Goal: Task Accomplishment & Management: Manage account settings

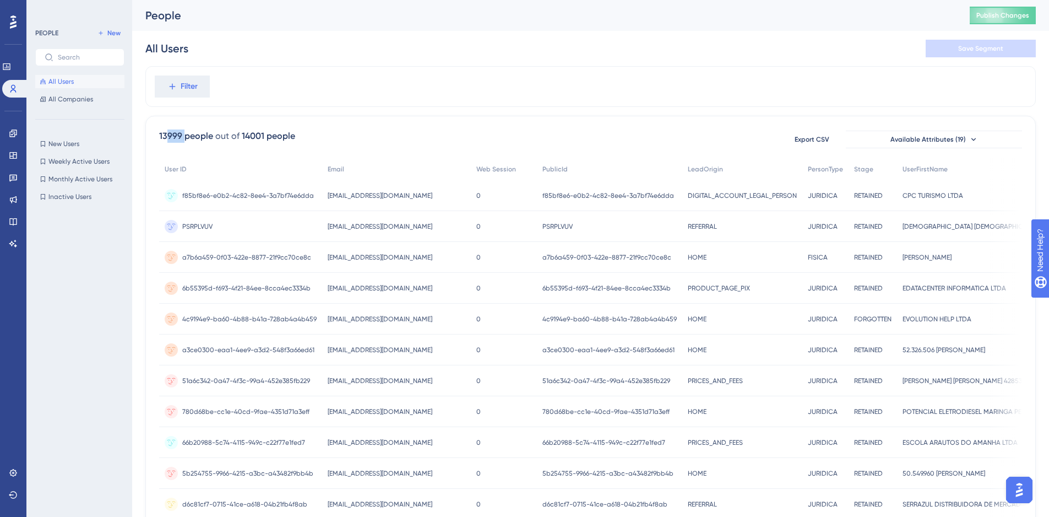
drag, startPoint x: 168, startPoint y: 138, endPoint x: 184, endPoint y: 136, distance: 16.7
click at [184, 136] on div "13999 people" at bounding box center [186, 135] width 54 height 13
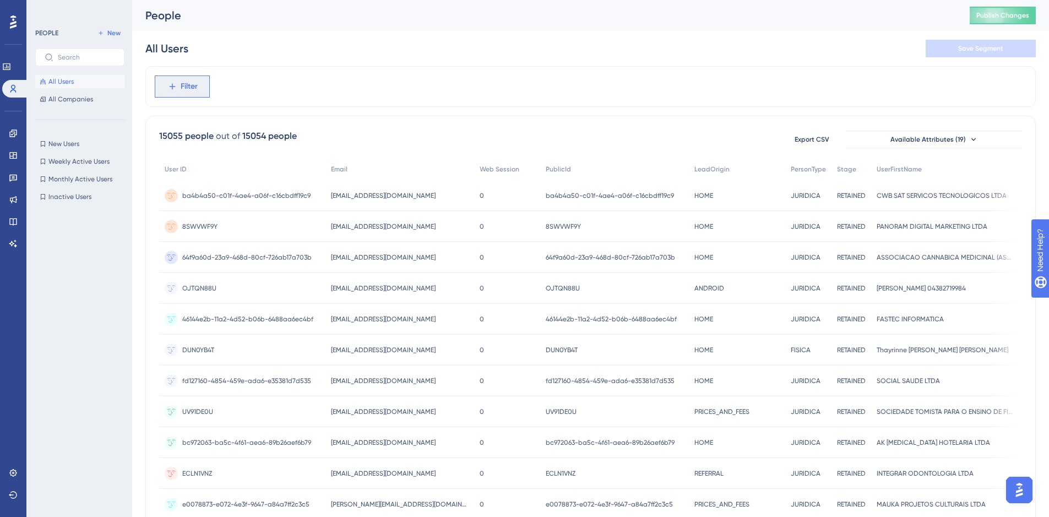
click at [186, 80] on span "Filter" at bounding box center [189, 86] width 17 height 13
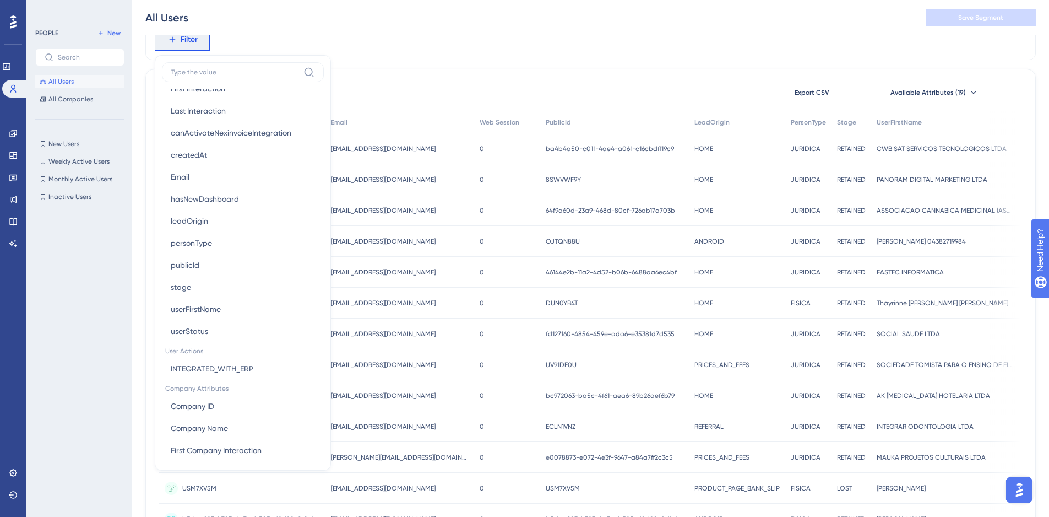
scroll to position [595, 0]
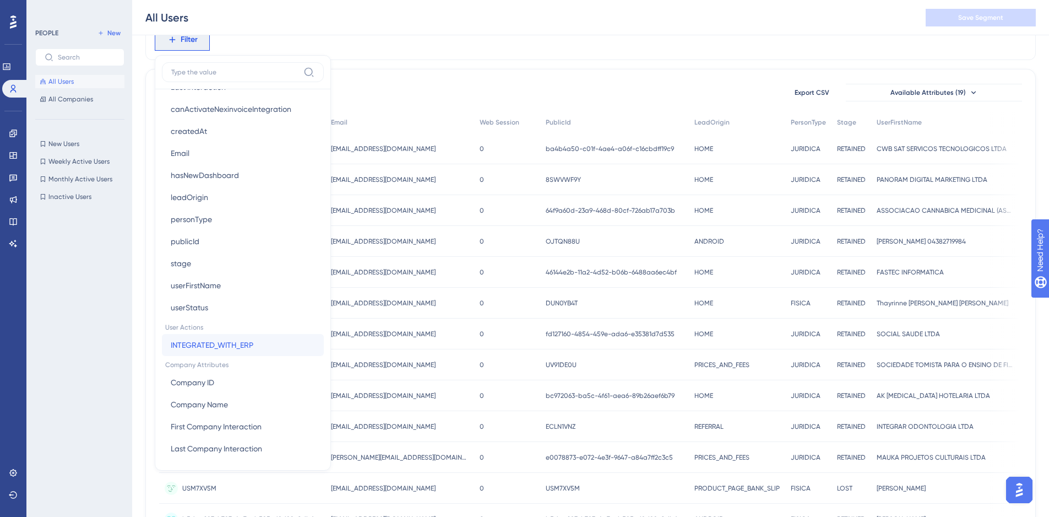
click at [215, 348] on span "INTEGRATED_WITH_ERP" at bounding box center [212, 344] width 83 height 13
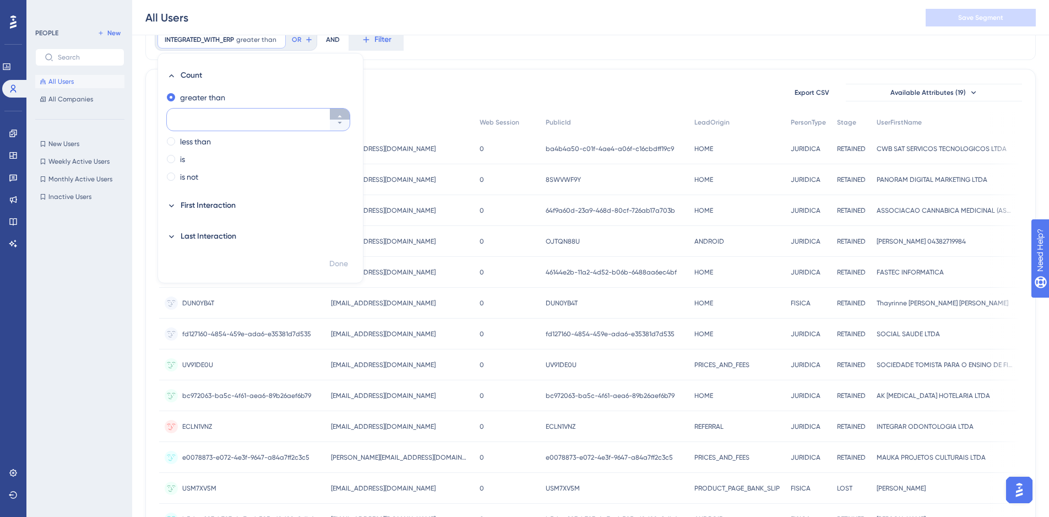
click at [335, 116] on button at bounding box center [340, 113] width 20 height 11
type input "1"
drag, startPoint x: 231, startPoint y: 120, endPoint x: 127, endPoint y: 113, distance: 103.8
click at [132, 113] on div "Performance Users Engagement Widgets Feedback Product Updates Knowledge Base AI…" at bounding box center [590, 383] width 917 height 868
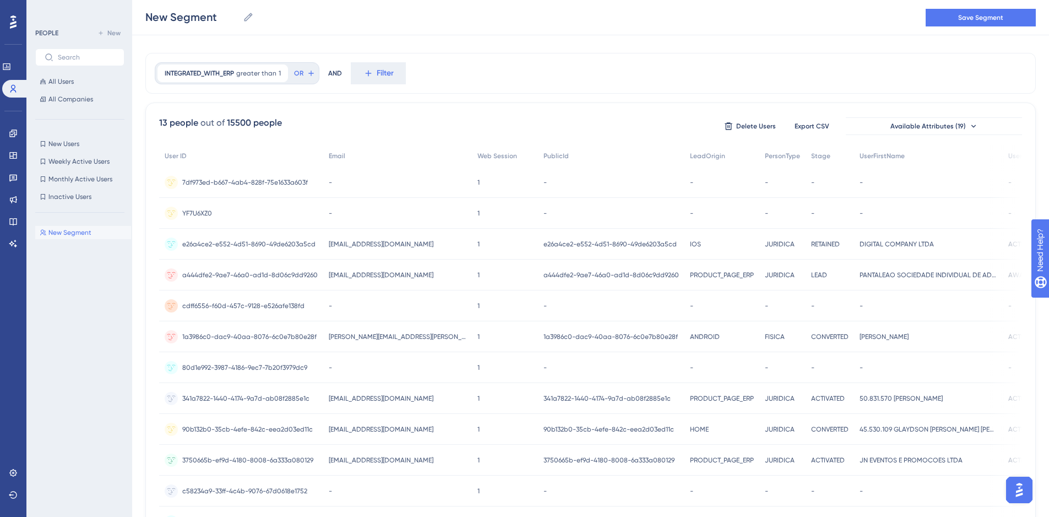
scroll to position [0, 0]
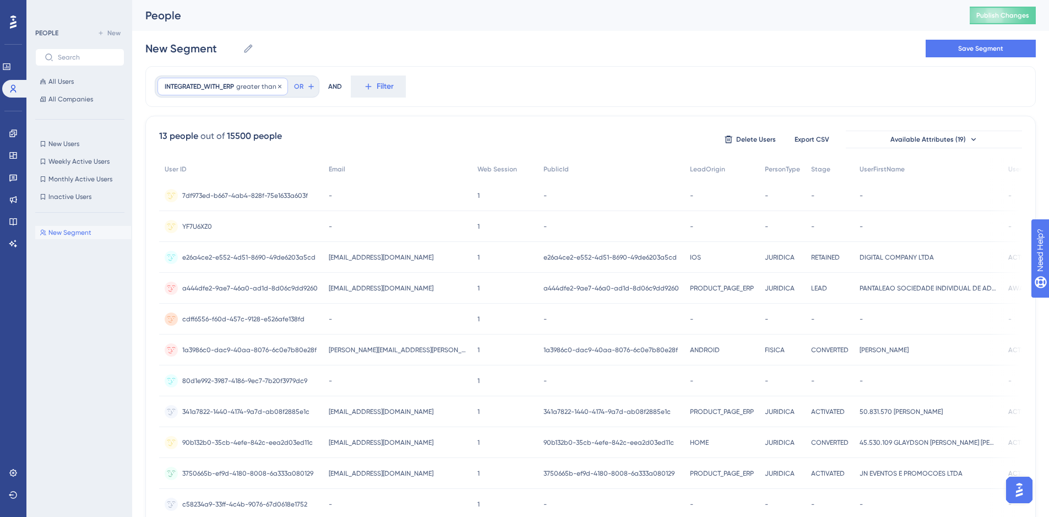
click at [284, 91] on div "INTEGRATED_WITH_ERP greater than 1 1 Remove" at bounding box center [223, 87] width 131 height 18
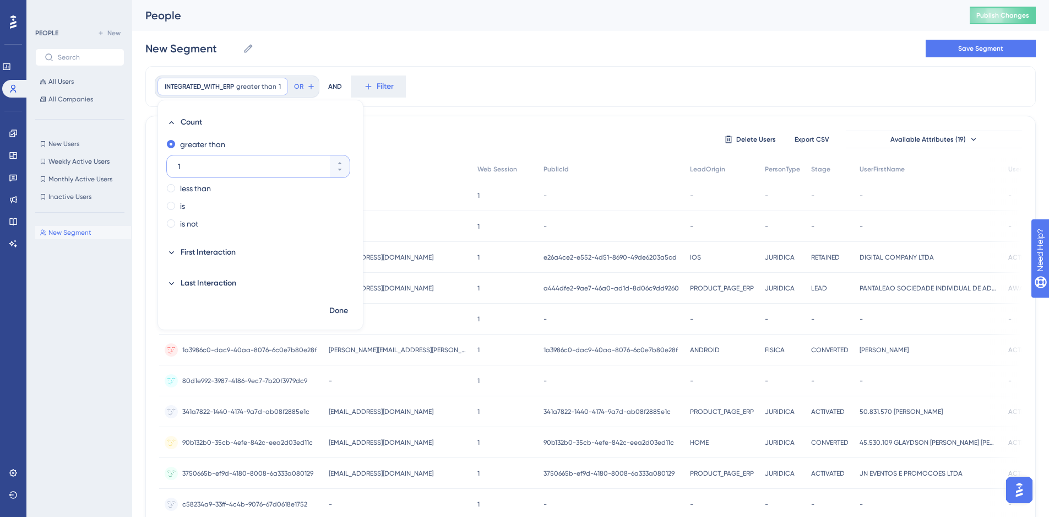
drag, startPoint x: 223, startPoint y: 164, endPoint x: 185, endPoint y: 163, distance: 38.0
click at [185, 163] on input "1" at bounding box center [253, 166] width 150 height 13
type input "0"
click at [330, 304] on span "Done" at bounding box center [338, 310] width 19 height 13
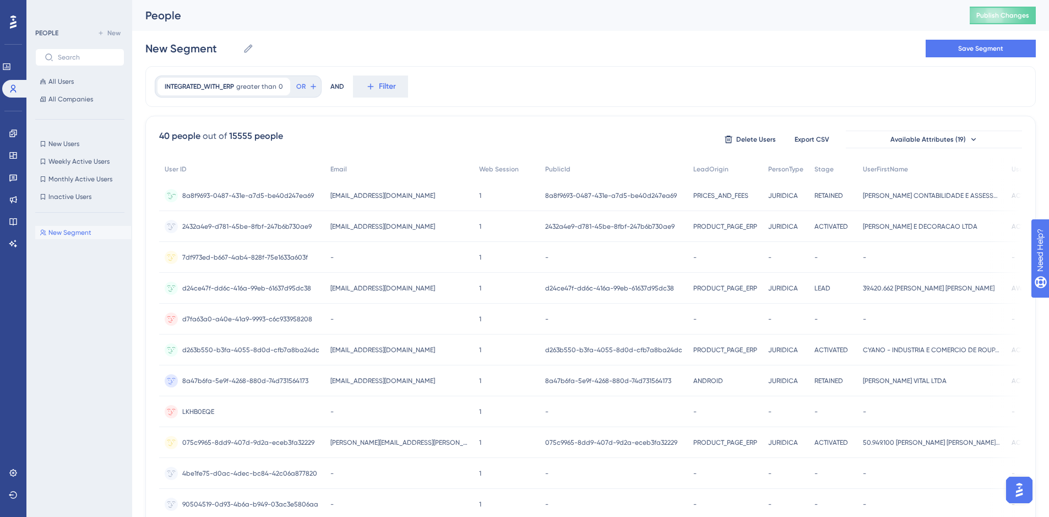
click at [250, 198] on span "8a8f9693-0487-431e-a7d5-be40d247ea69" at bounding box center [248, 195] width 132 height 9
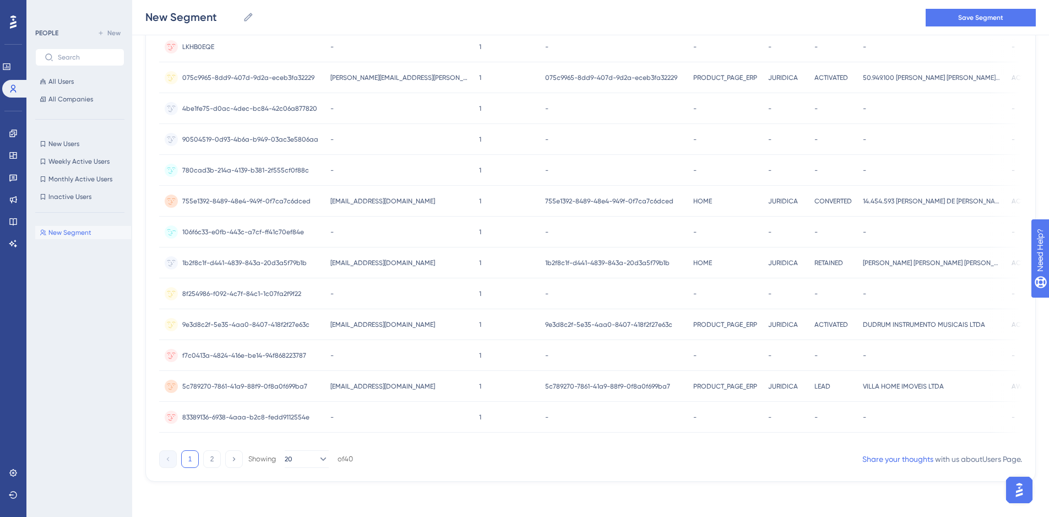
scroll to position [175, 0]
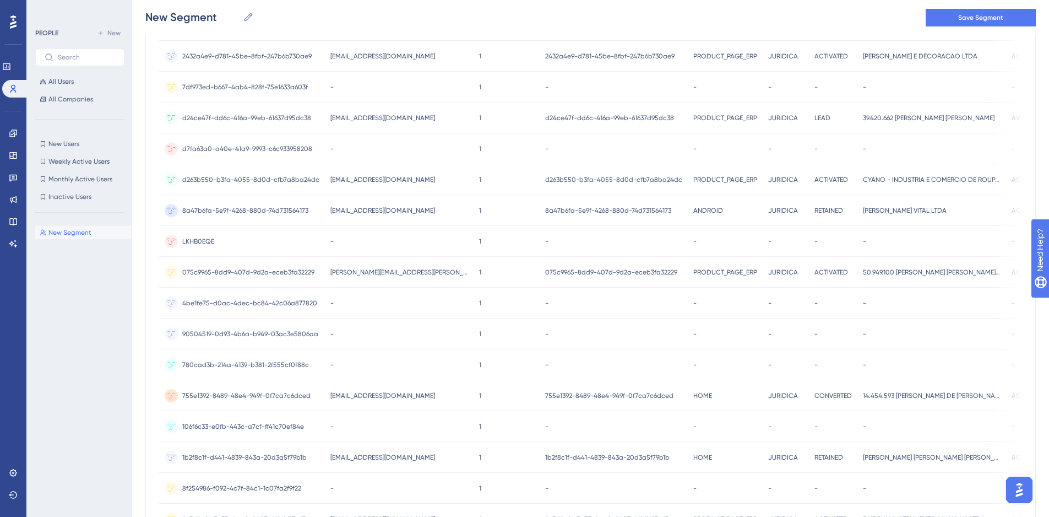
click at [280, 150] on span "d7fa63a0-a40e-41a9-9993-c6c933958208" at bounding box center [247, 148] width 130 height 9
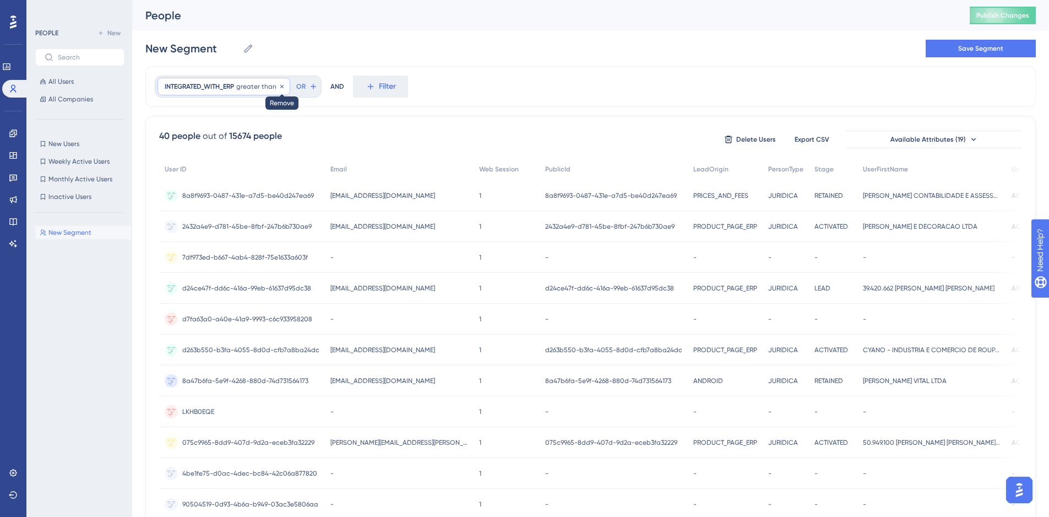
click at [283, 85] on icon at bounding box center [281, 85] width 3 height 3
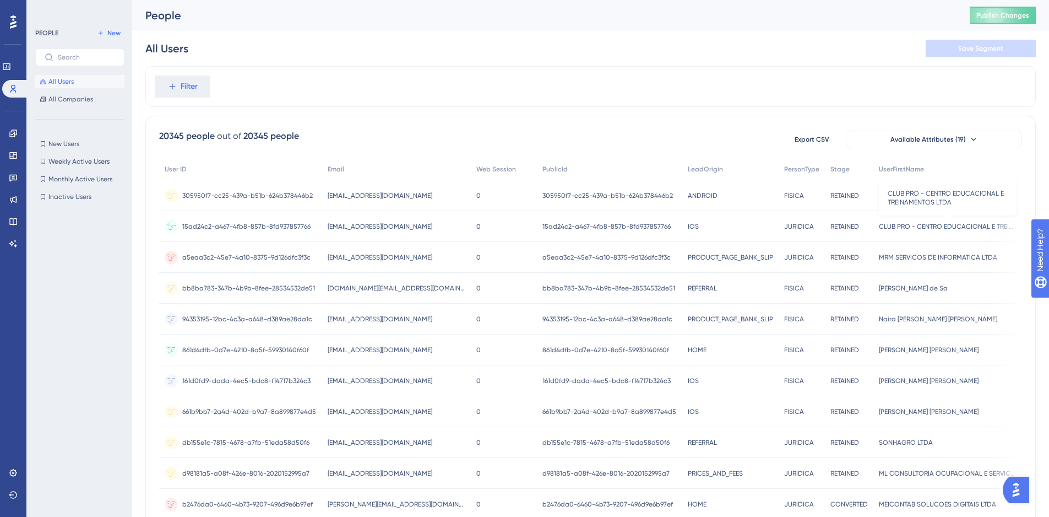
click at [879, 224] on span "CLUB PRO - CENTRO EDUCACIONAL E TREINAMENTOS LTDA" at bounding box center [948, 226] width 138 height 9
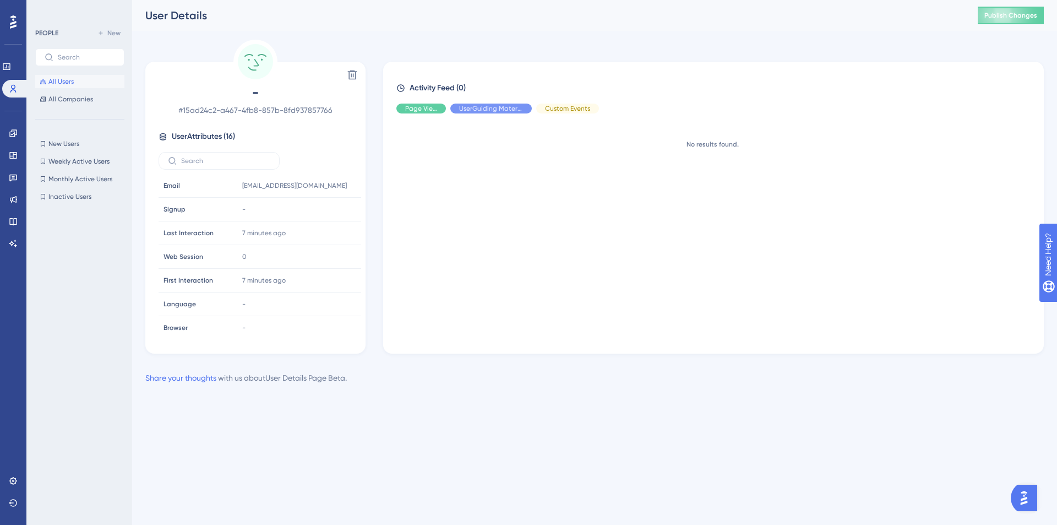
click at [90, 80] on button "All Users" at bounding box center [79, 81] width 89 height 13
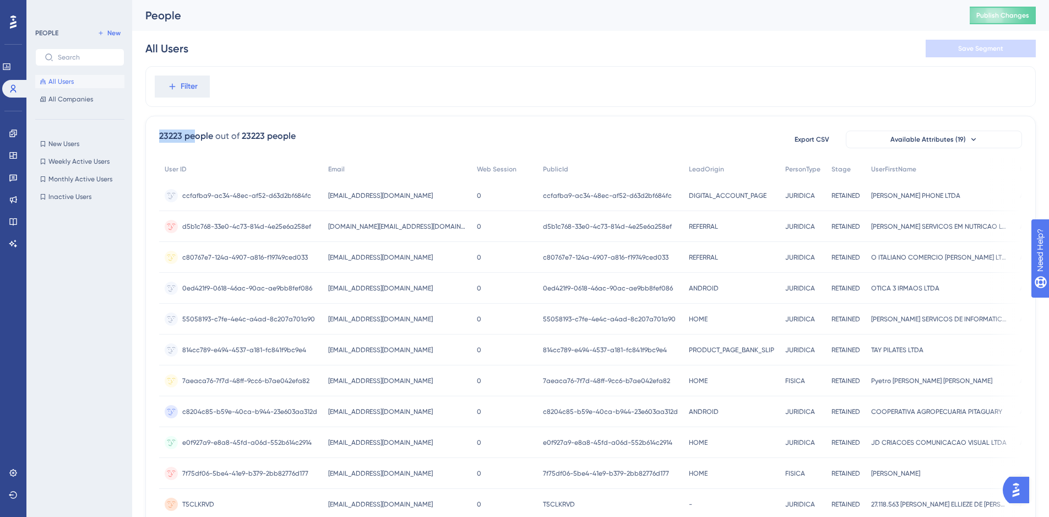
drag, startPoint x: 158, startPoint y: 135, endPoint x: 193, endPoint y: 140, distance: 35.6
click at [193, 140] on div "23223 people out of 23223 people Export CSV Available Attributes (19) User ID E…" at bounding box center [590, 481] width 891 height 730
click at [295, 108] on div "Filter 23223 people out of 23223 people Export CSV Available Attributes (19) Us…" at bounding box center [590, 456] width 891 height 780
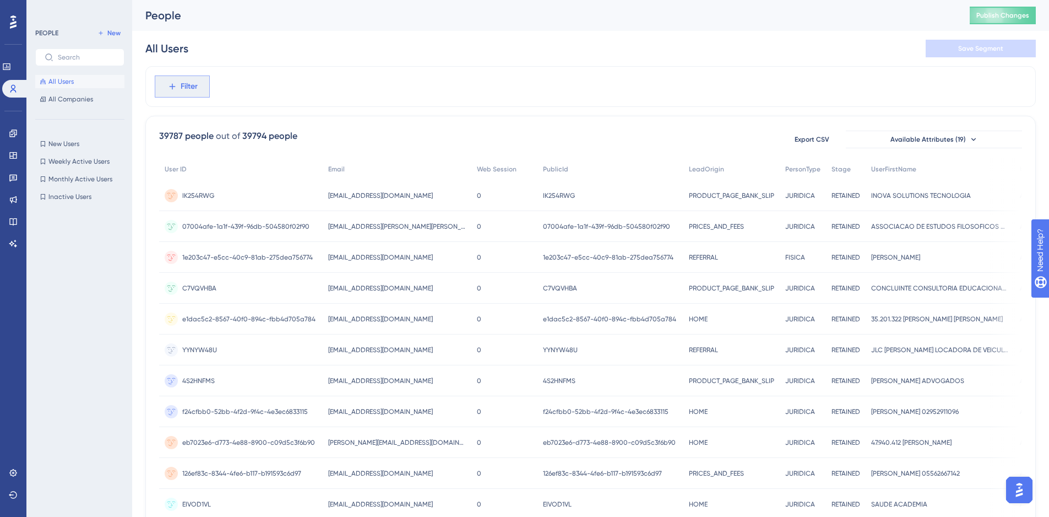
click at [204, 95] on button "Filter" at bounding box center [182, 86] width 55 height 22
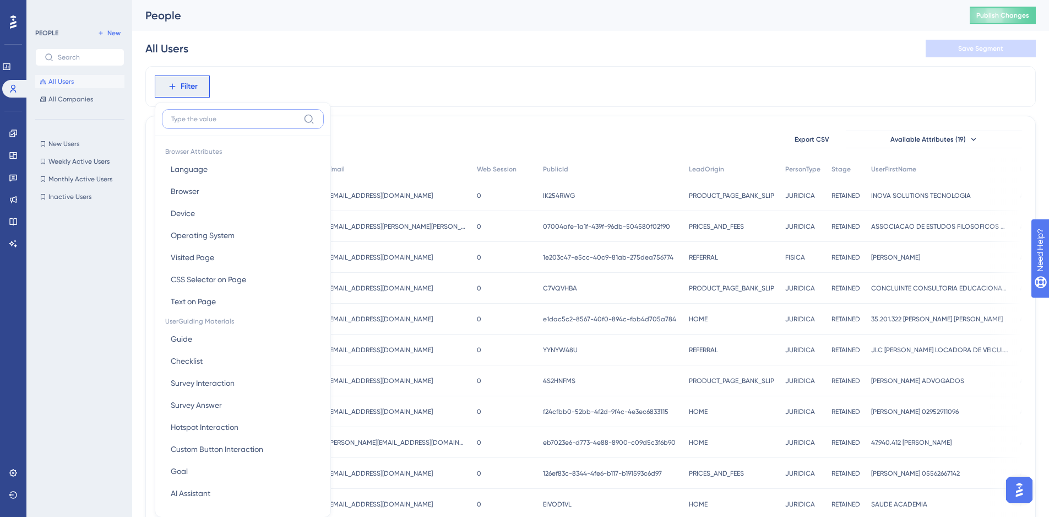
scroll to position [51, 0]
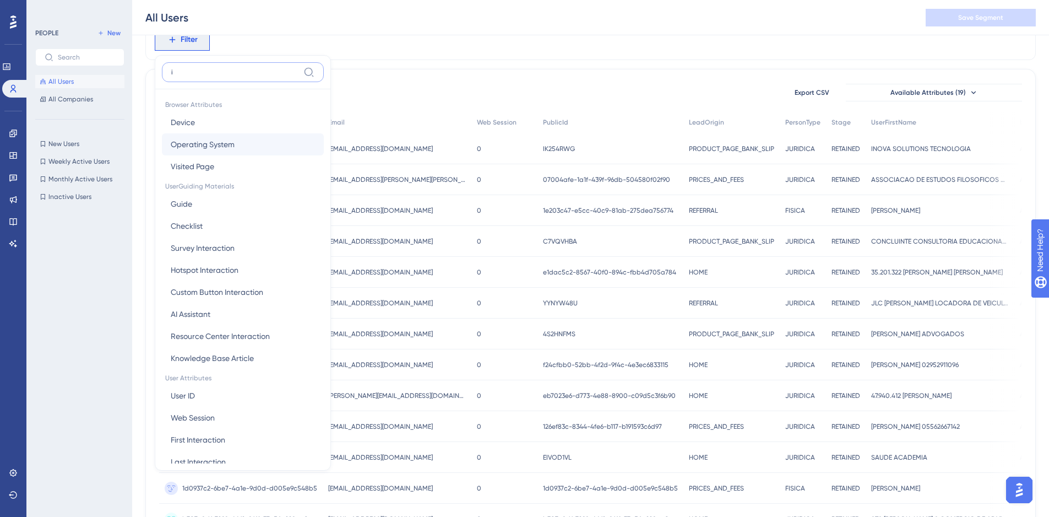
type input "id"
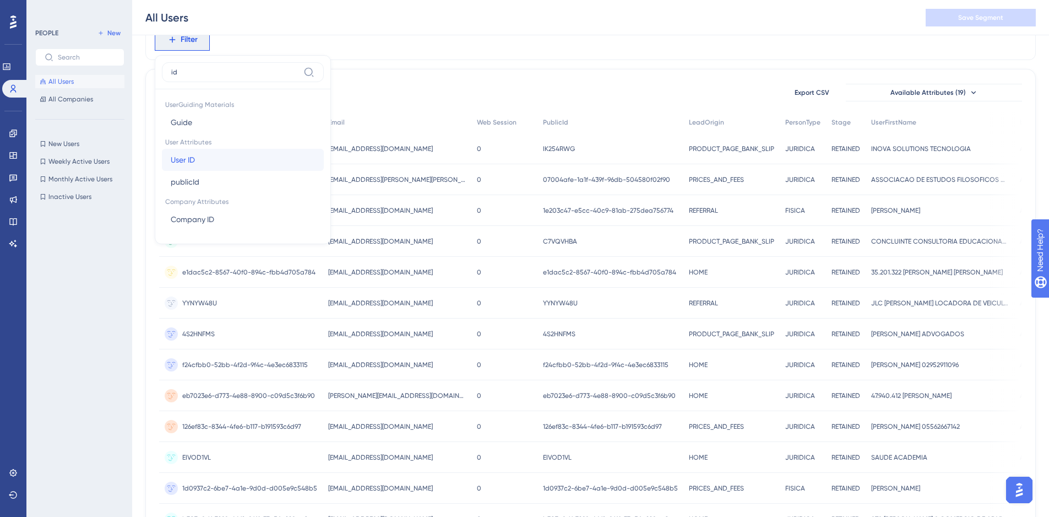
click at [205, 156] on button "User ID User ID" at bounding box center [243, 160] width 162 height 22
paste input "34594655-3886-49af-821b-0d6ce8ccccfb"
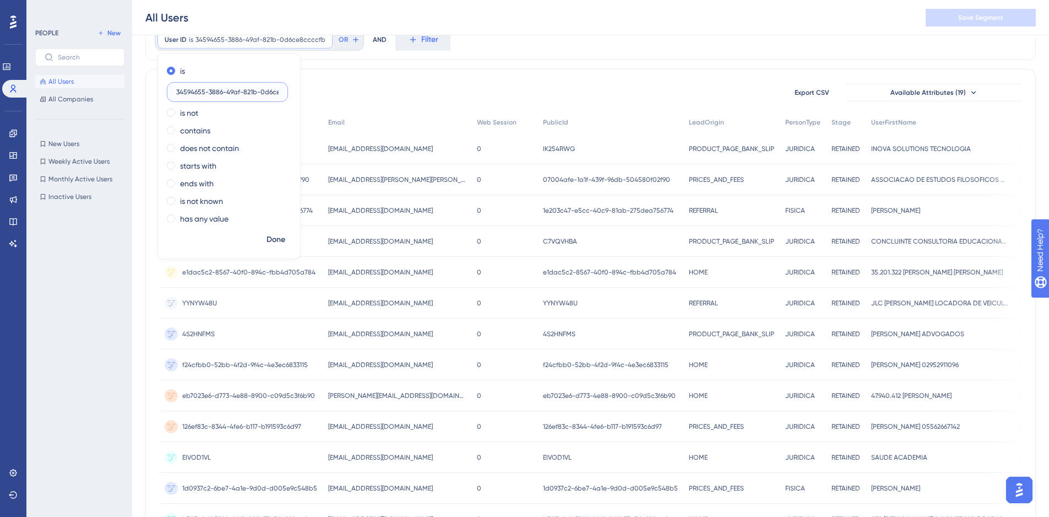
scroll to position [0, 25]
type input "34594655-3886-49af-821b-0d6ce8ccccfb"
click at [282, 234] on span "Done" at bounding box center [276, 239] width 19 height 13
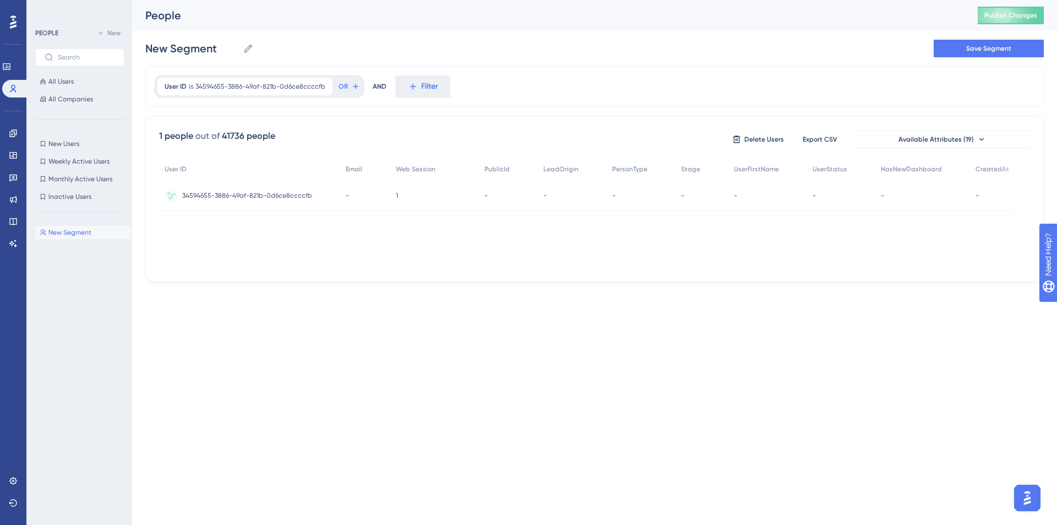
click at [296, 198] on span "34594655-3886-49af-821b-0d6ce8ccccfb" at bounding box center [247, 195] width 130 height 9
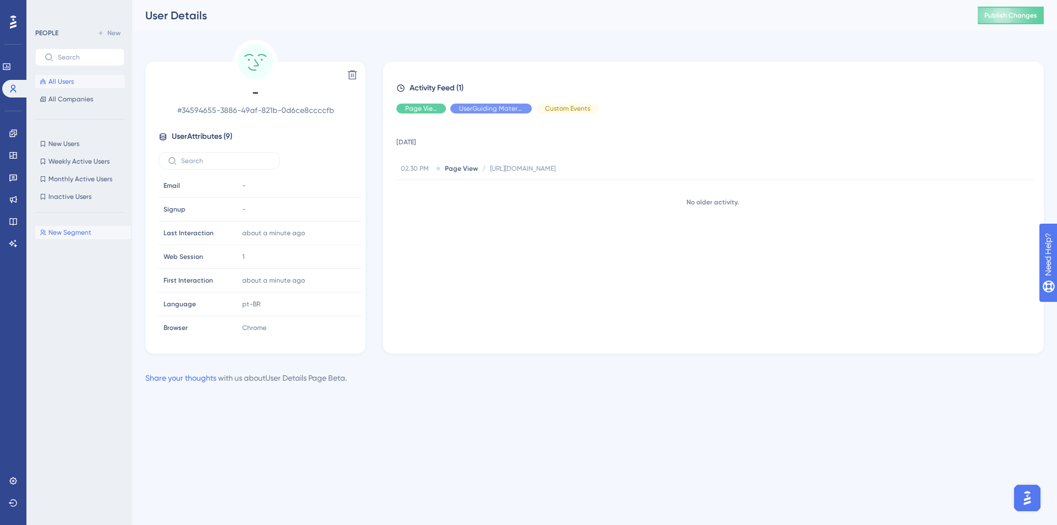
click at [82, 82] on button "All Users" at bounding box center [79, 81] width 89 height 13
click at [70, 82] on span "All Users" at bounding box center [60, 81] width 25 height 9
click at [94, 78] on div "PEOPLE New All Users All Companies" at bounding box center [79, 65] width 89 height 79
click at [92, 79] on button "All Users" at bounding box center [79, 81] width 89 height 13
click at [63, 82] on span "All Users" at bounding box center [60, 81] width 25 height 9
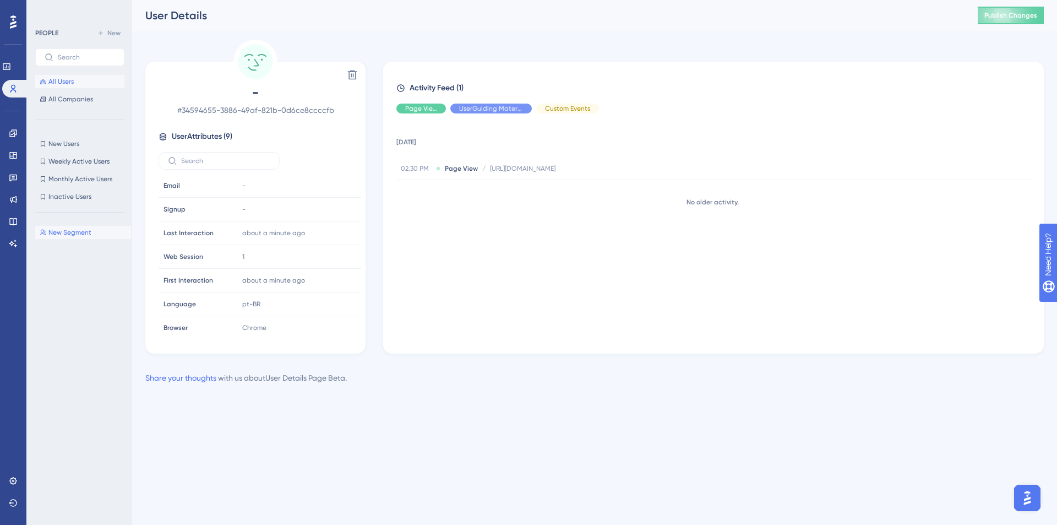
click at [63, 82] on span "All Users" at bounding box center [60, 81] width 25 height 9
click at [10, 479] on icon at bounding box center [12, 480] width 7 height 7
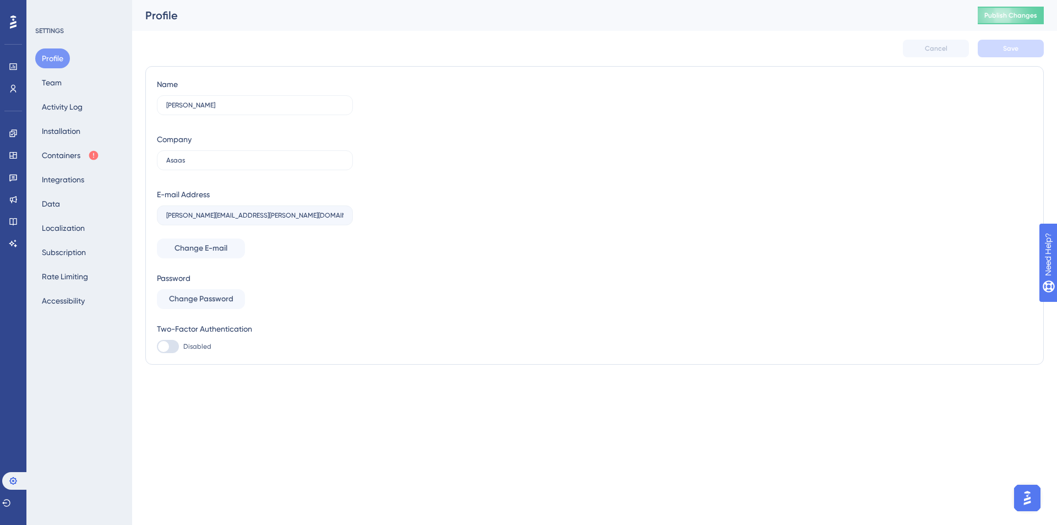
click at [59, 144] on div "Profile Team Activity Log Installation Containers Integrations Data Localizatio…" at bounding box center [79, 179] width 89 height 262
click at [59, 154] on button "Containers" at bounding box center [70, 155] width 70 height 20
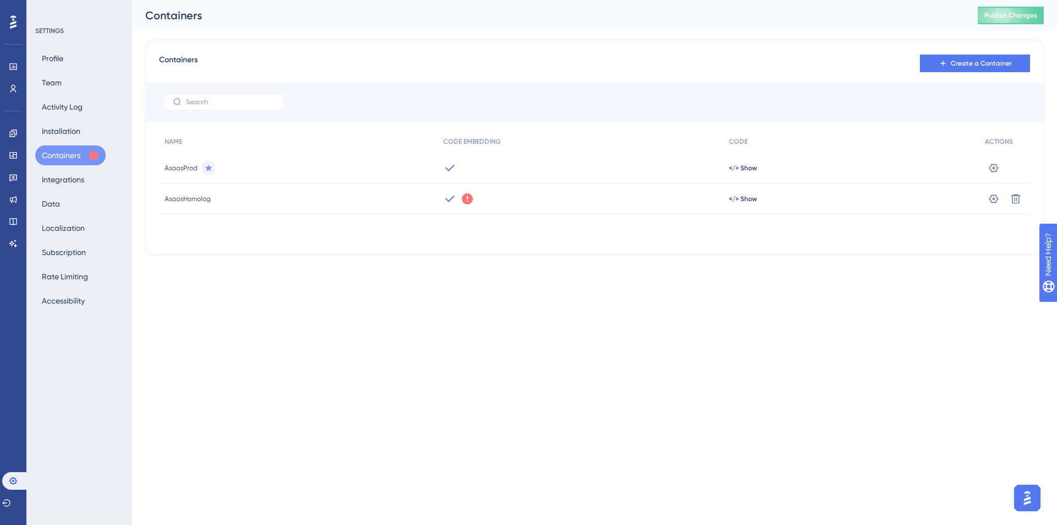
click at [468, 200] on icon at bounding box center [467, 198] width 11 height 11
click at [580, 0] on html "Performance Users Engagement Widgets Feedback Product Updates Knowledge Base AI…" at bounding box center [528, 0] width 1057 height 0
click at [13, 88] on icon at bounding box center [13, 88] width 9 height 9
